Goal: Check status: Check status

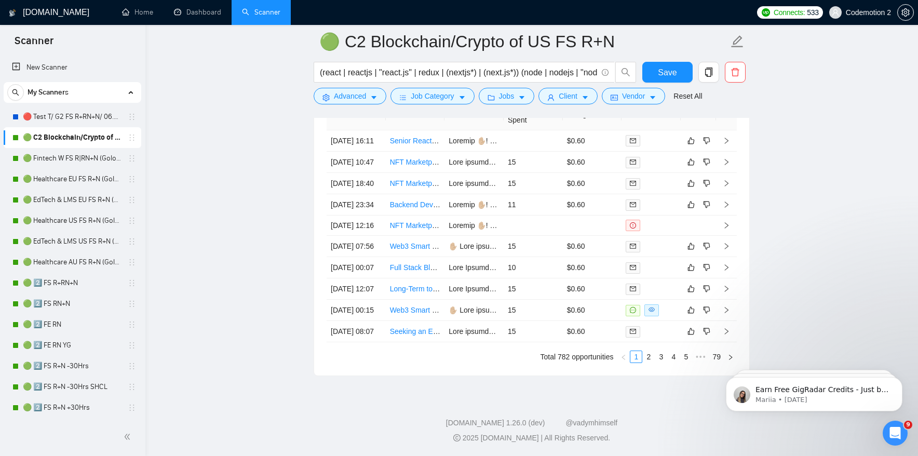
click at [195, 10] on link "Dashboard" at bounding box center [197, 12] width 47 height 9
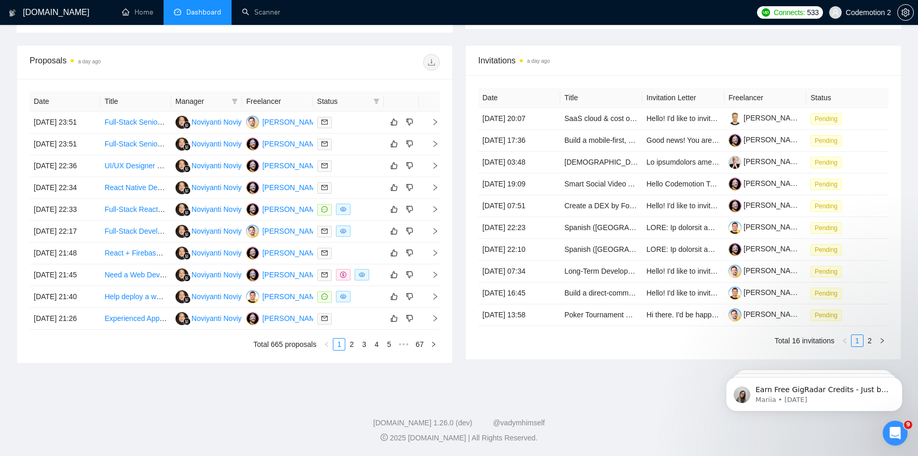
type input "[DATE]"
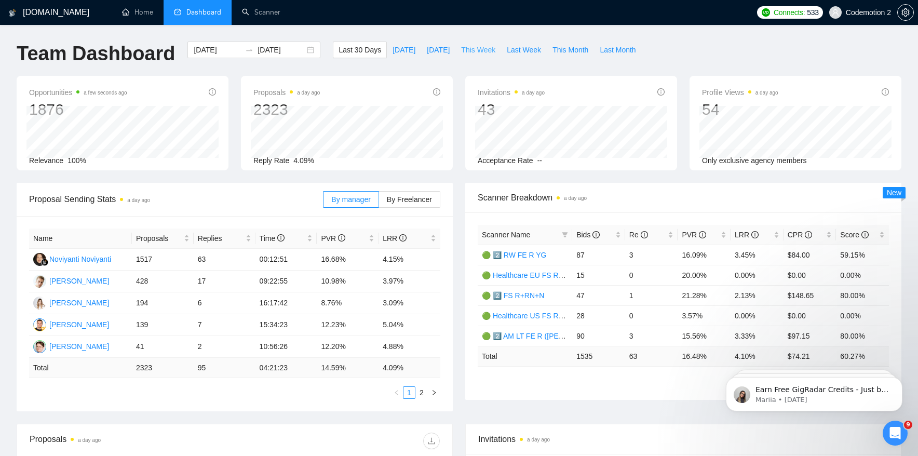
click at [481, 49] on span "This Week" at bounding box center [478, 49] width 34 height 11
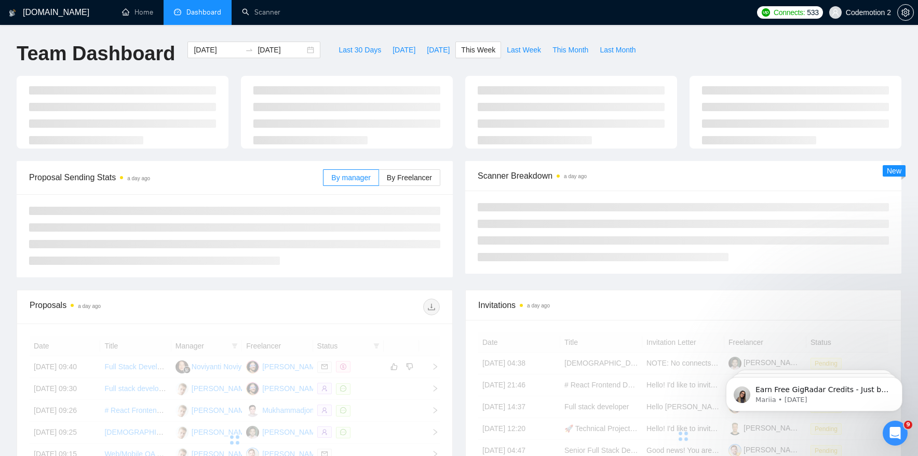
type input "[DATE]"
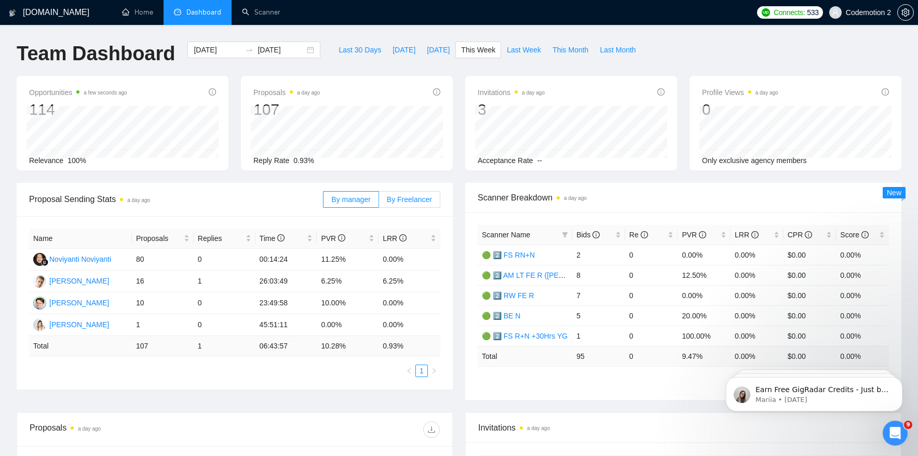
click at [402, 200] on span "By Freelancer" at bounding box center [409, 199] width 45 height 8
click at [379, 202] on input "By Freelancer" at bounding box center [379, 202] width 0 height 0
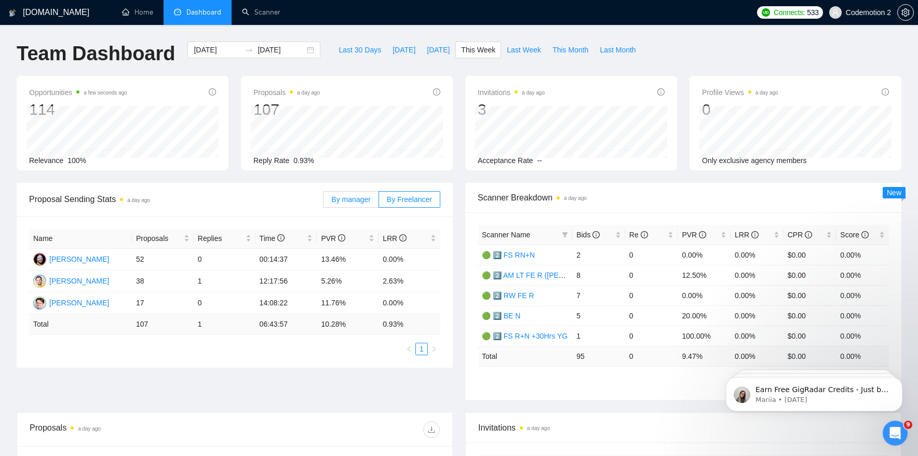
click at [355, 201] on span "By manager" at bounding box center [350, 199] width 39 height 8
click at [323, 202] on input "By manager" at bounding box center [323, 202] width 0 height 0
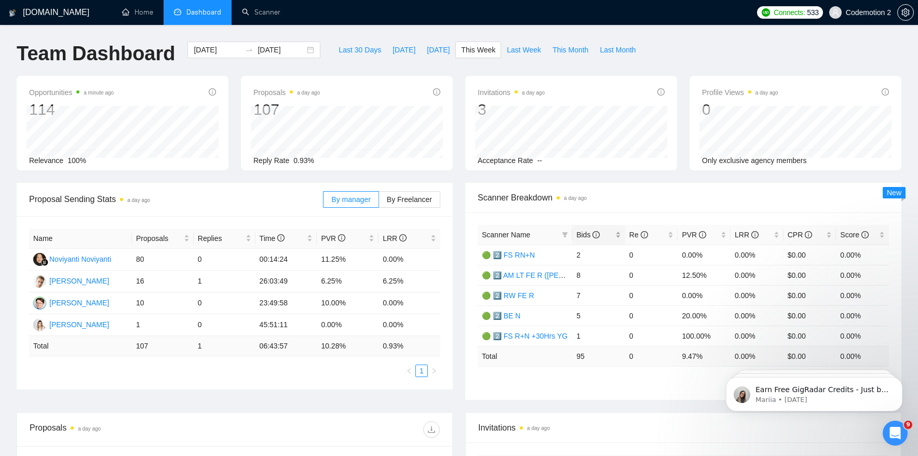
click at [587, 235] on span "Bids" at bounding box center [587, 234] width 23 height 8
click at [584, 234] on span "Bids" at bounding box center [587, 234] width 23 height 8
click at [528, 50] on span "Last Week" at bounding box center [524, 49] width 34 height 11
type input "[DATE]"
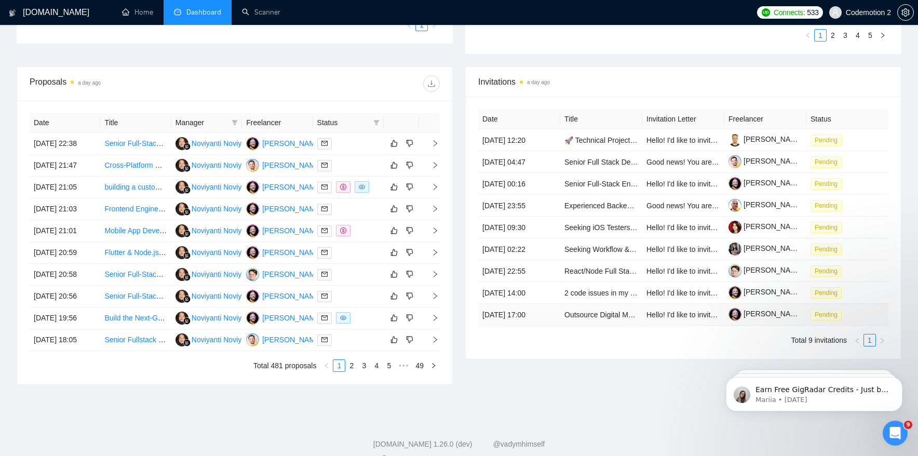
scroll to position [346, 0]
